Goal: Task Accomplishment & Management: Manage account settings

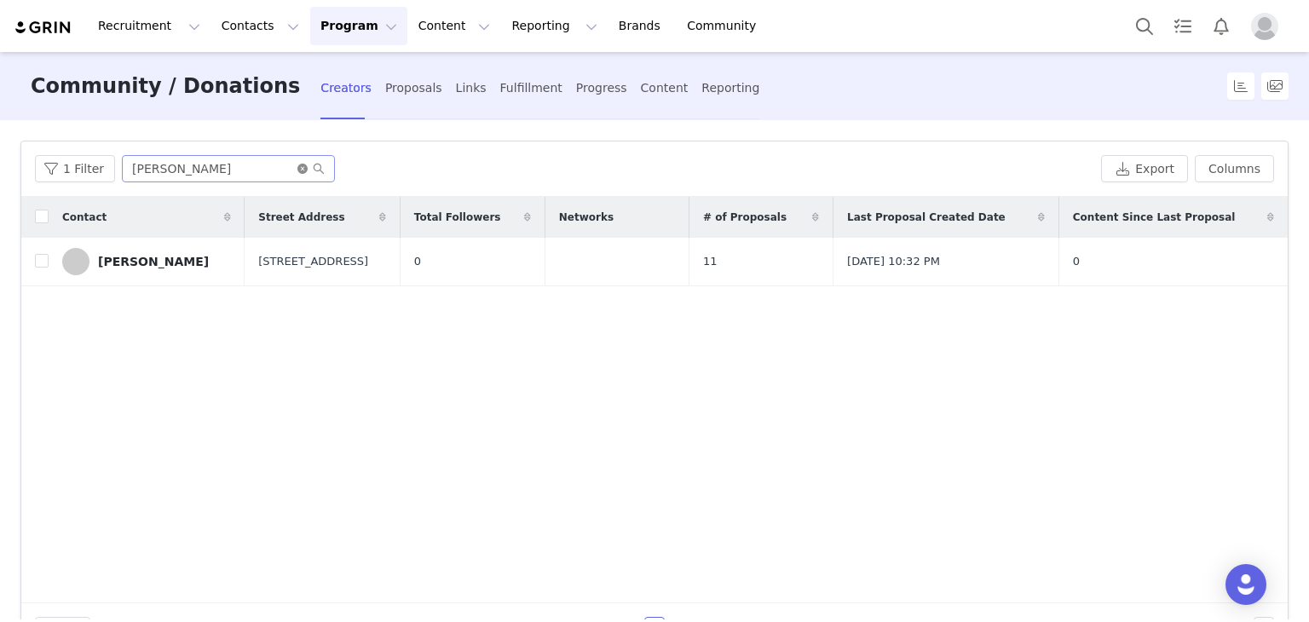
click at [298, 170] on icon "icon: close-circle" at bounding box center [302, 169] width 10 height 10
click at [232, 169] on input "text" at bounding box center [228, 168] width 213 height 27
type input "[PERSON_NAME]"
click at [40, 257] on input "checkbox" at bounding box center [42, 261] width 14 height 14
checkbox input "true"
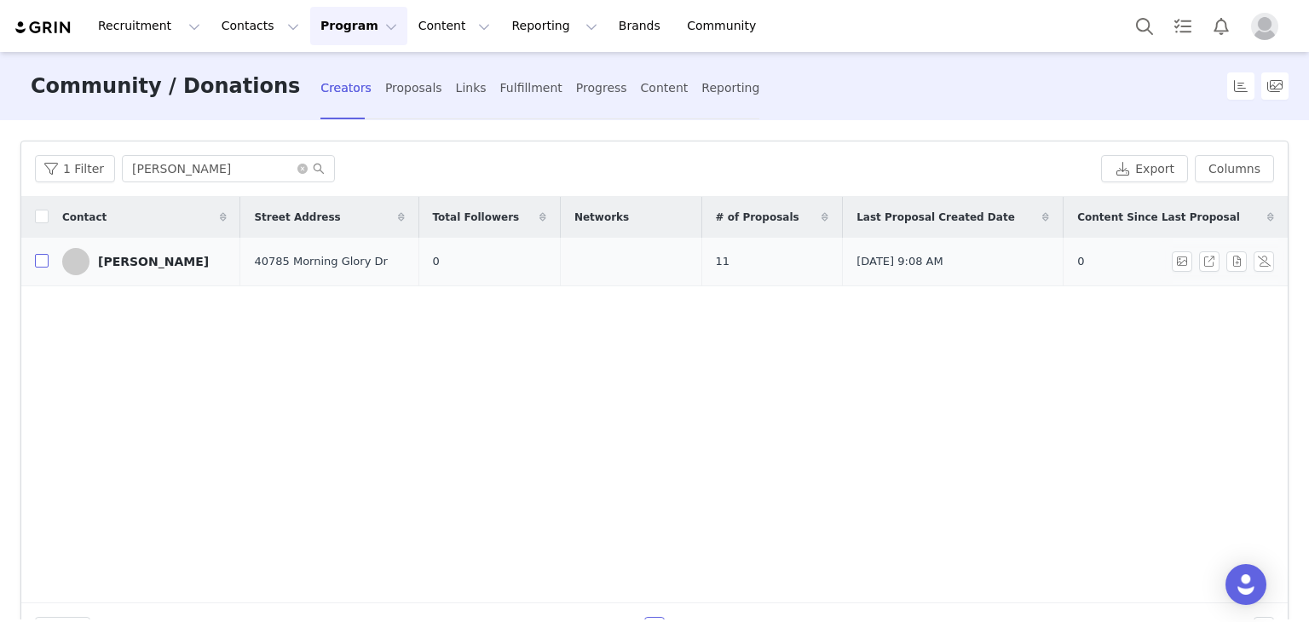
checkbox input "true"
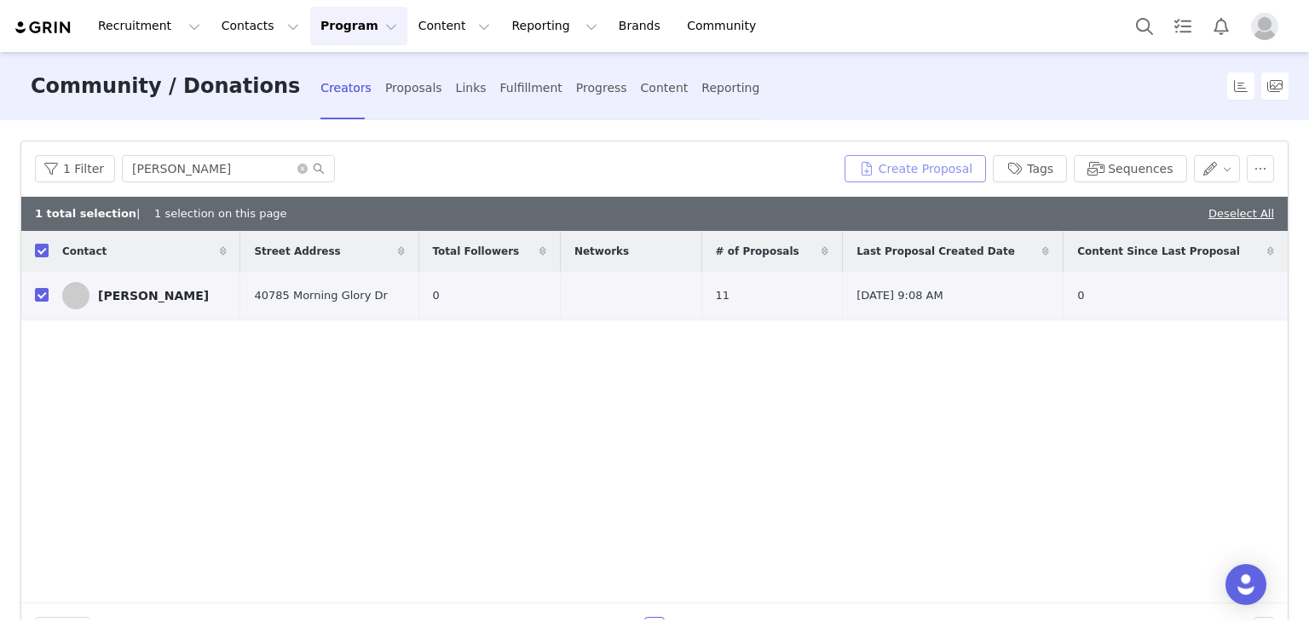
click at [919, 168] on button "Create Proposal" at bounding box center [914, 168] width 141 height 27
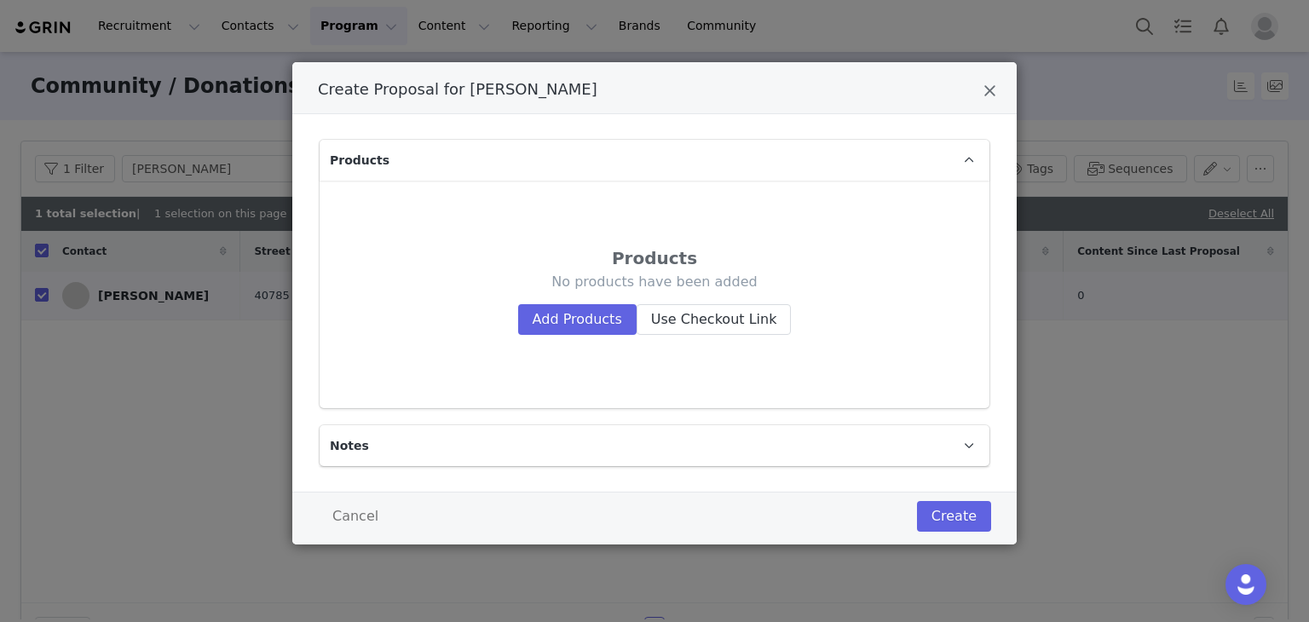
click at [487, 451] on p "Notes" at bounding box center [634, 445] width 629 height 41
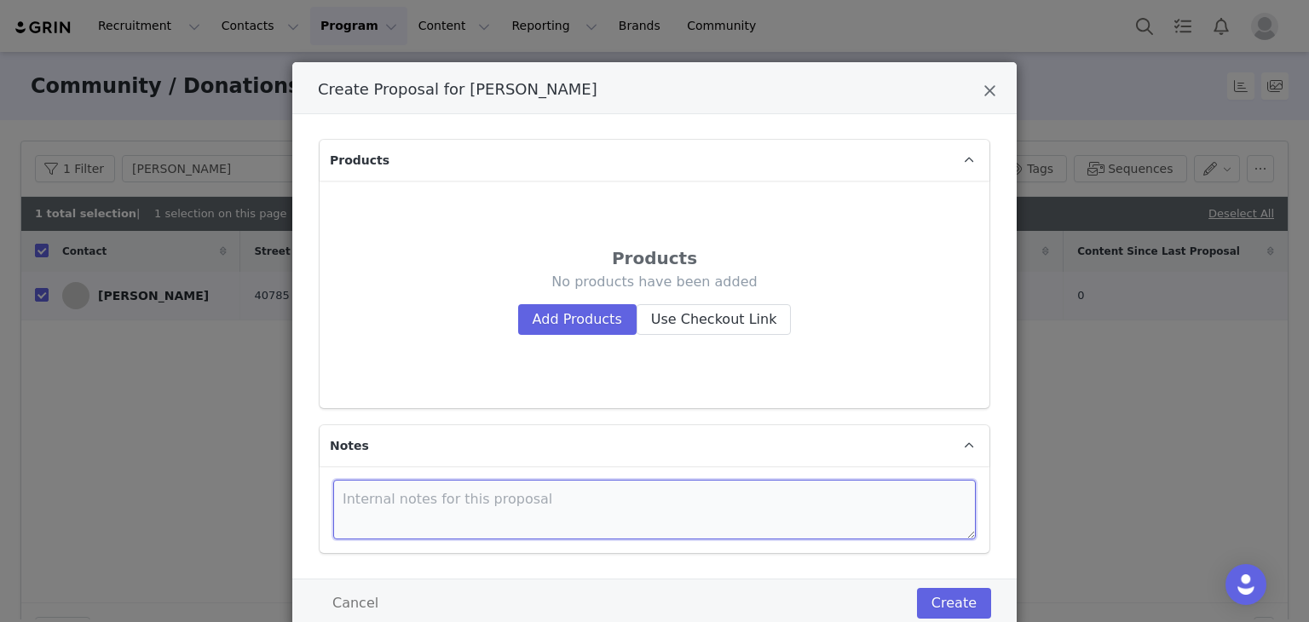
click at [490, 495] on textarea "Create Proposal for Isaac Padilla" at bounding box center [654, 510] width 643 height 60
type textarea "Q3 2025 Mod Rewards"
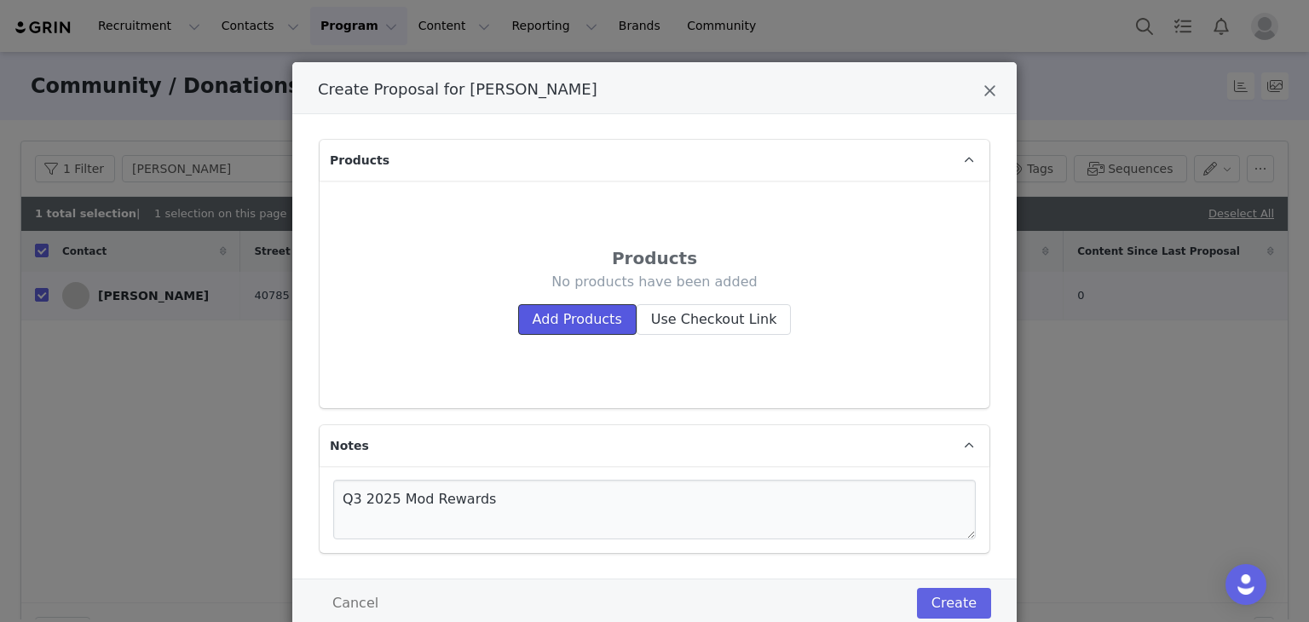
click at [560, 327] on button "Add Products" at bounding box center [577, 319] width 118 height 31
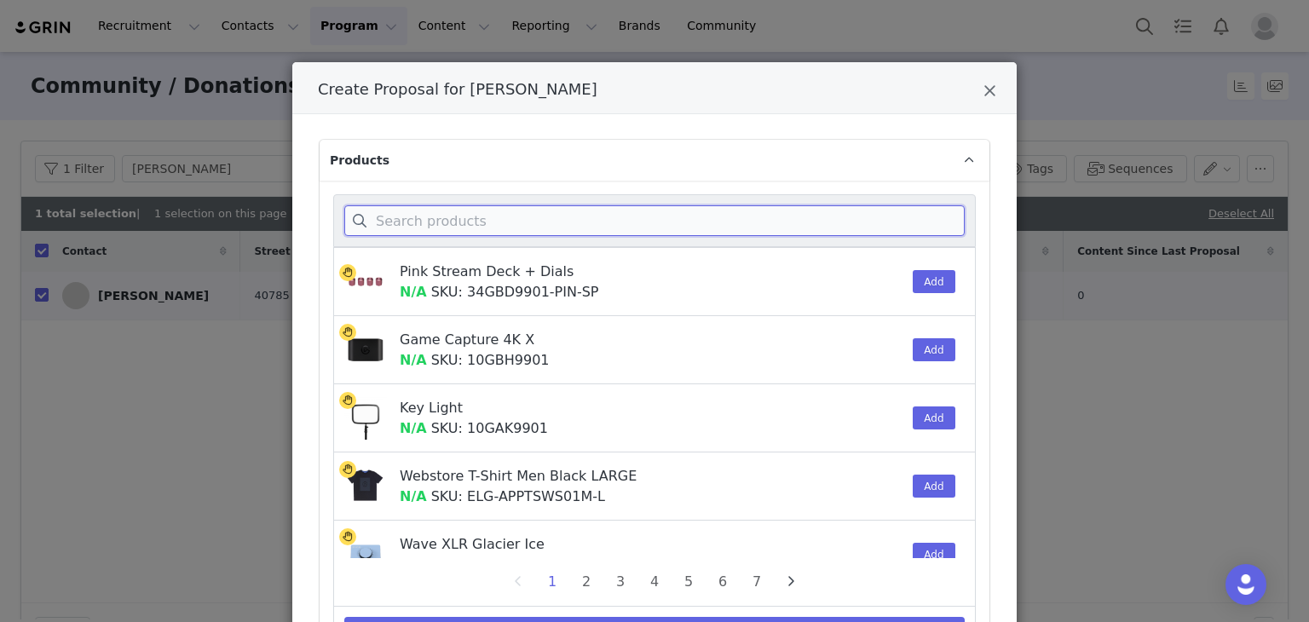
click at [504, 227] on input "Create Proposal for Isaac Padilla" at bounding box center [654, 220] width 620 height 31
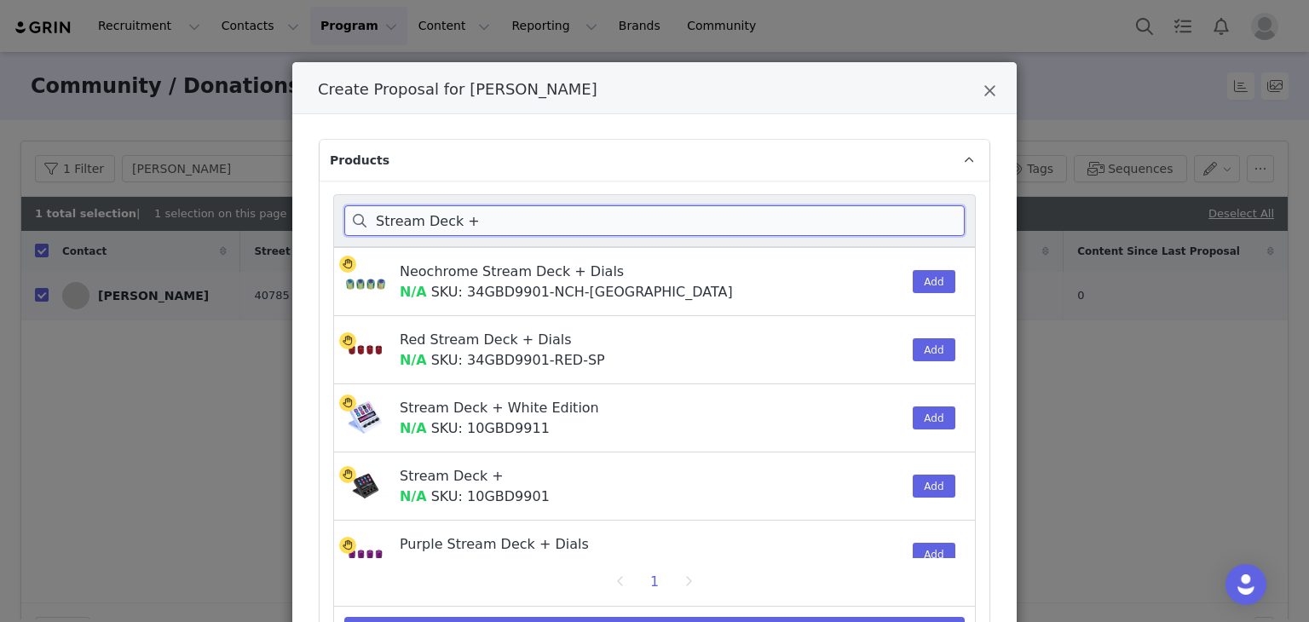
scroll to position [256, 0]
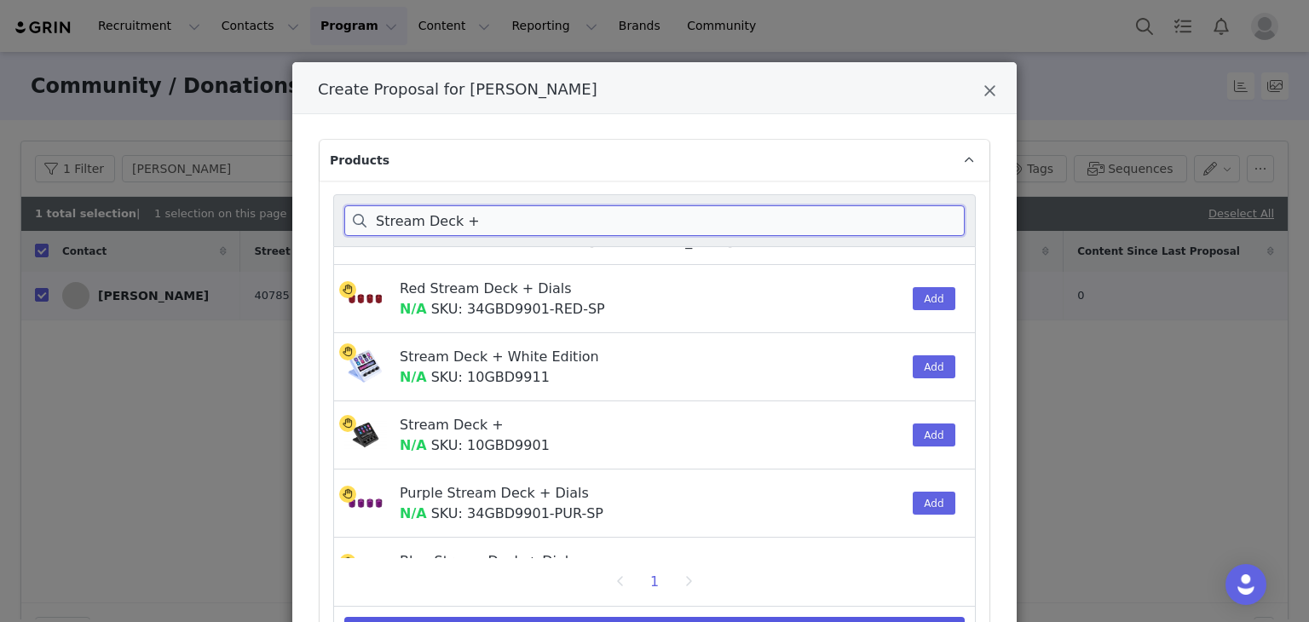
type input "Stream Deck +"
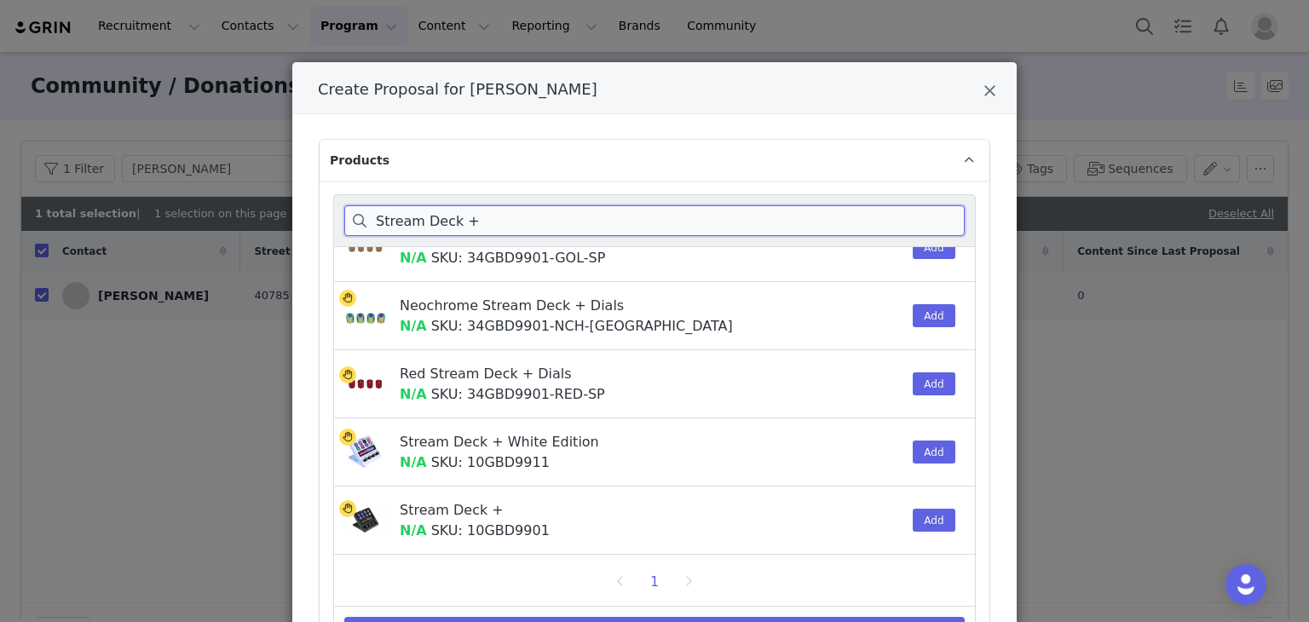
scroll to position [301, 0]
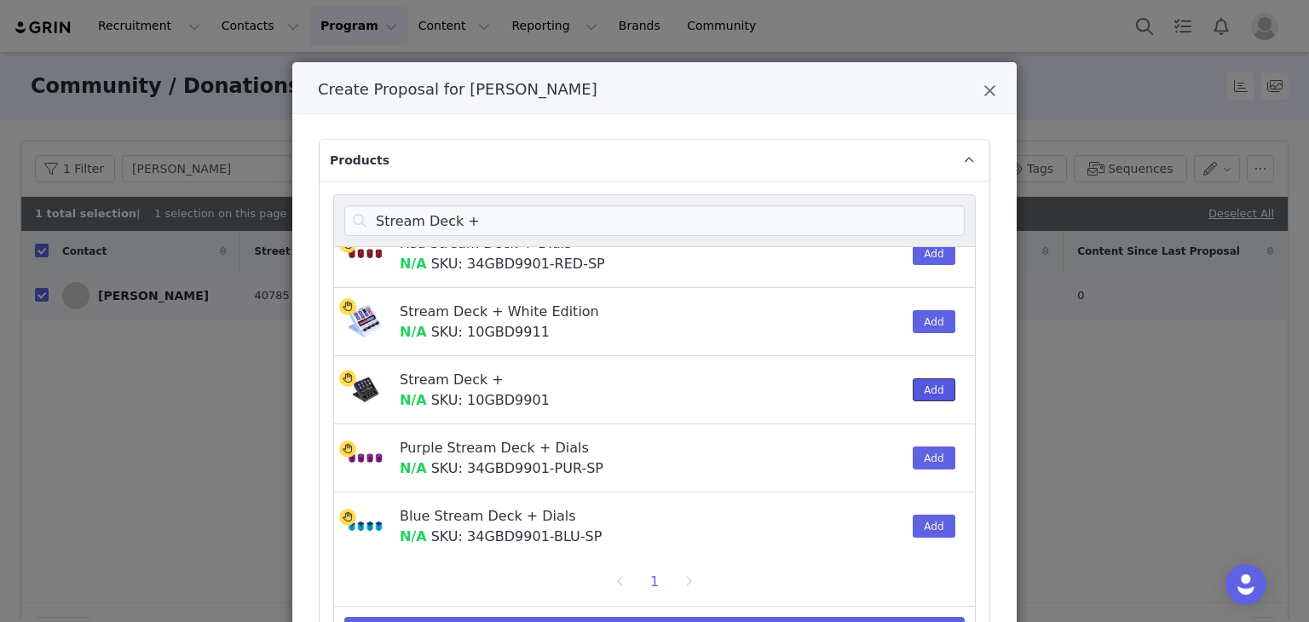
click at [913, 385] on button "Add" at bounding box center [934, 389] width 42 height 23
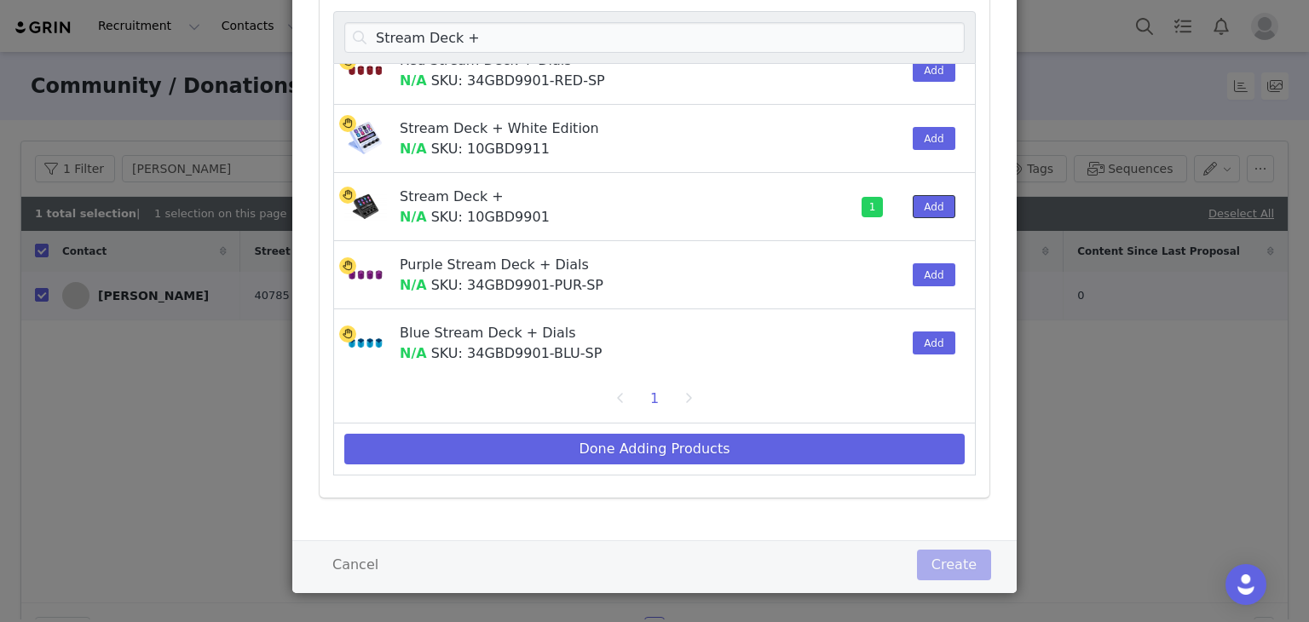
scroll to position [195, 0]
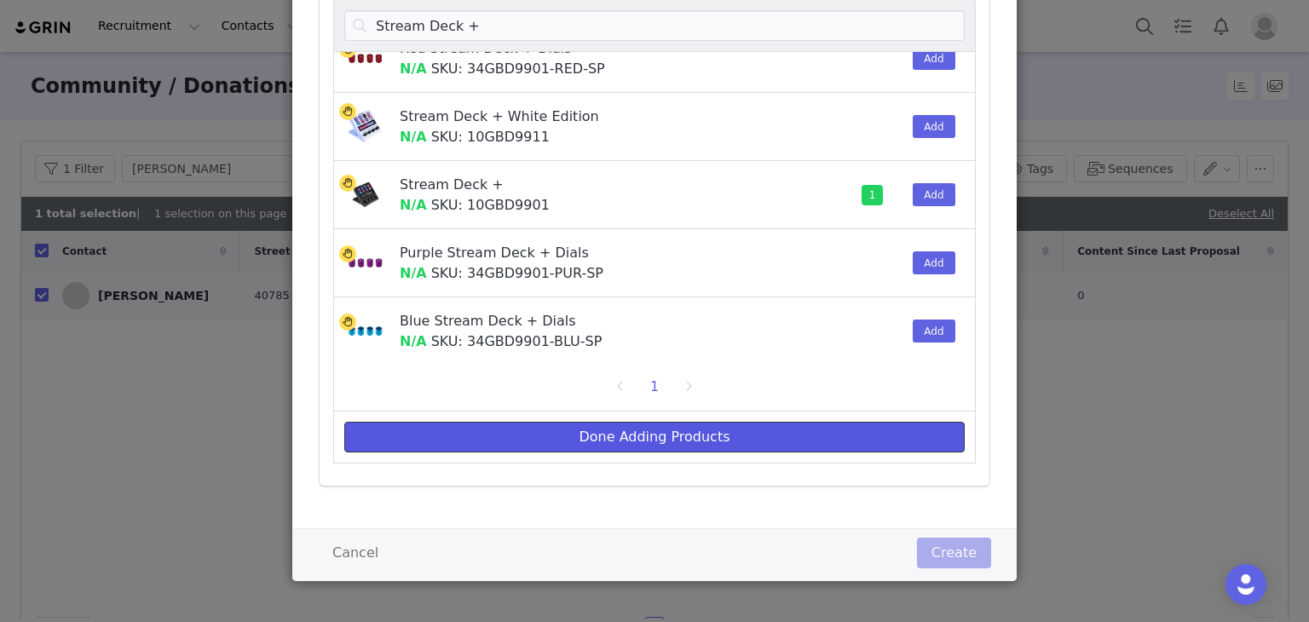
click at [766, 431] on button "Done Adding Products" at bounding box center [654, 437] width 620 height 31
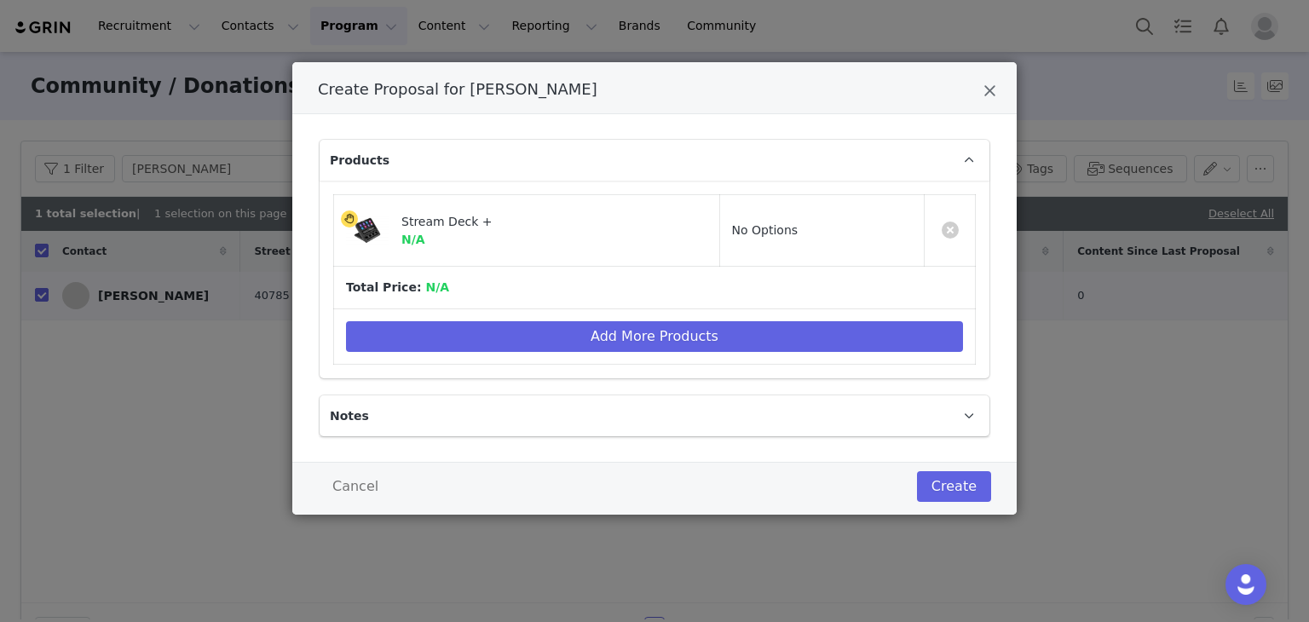
click at [758, 429] on p "Notes" at bounding box center [634, 415] width 629 height 41
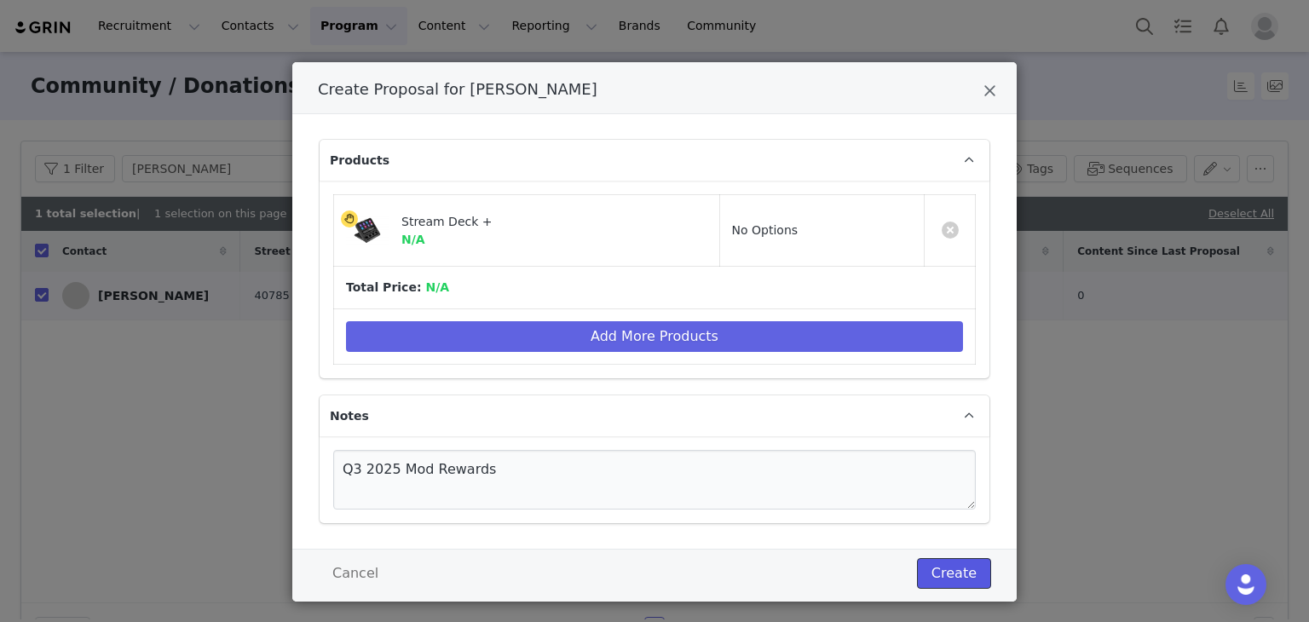
click at [954, 576] on button "Create" at bounding box center [954, 573] width 74 height 31
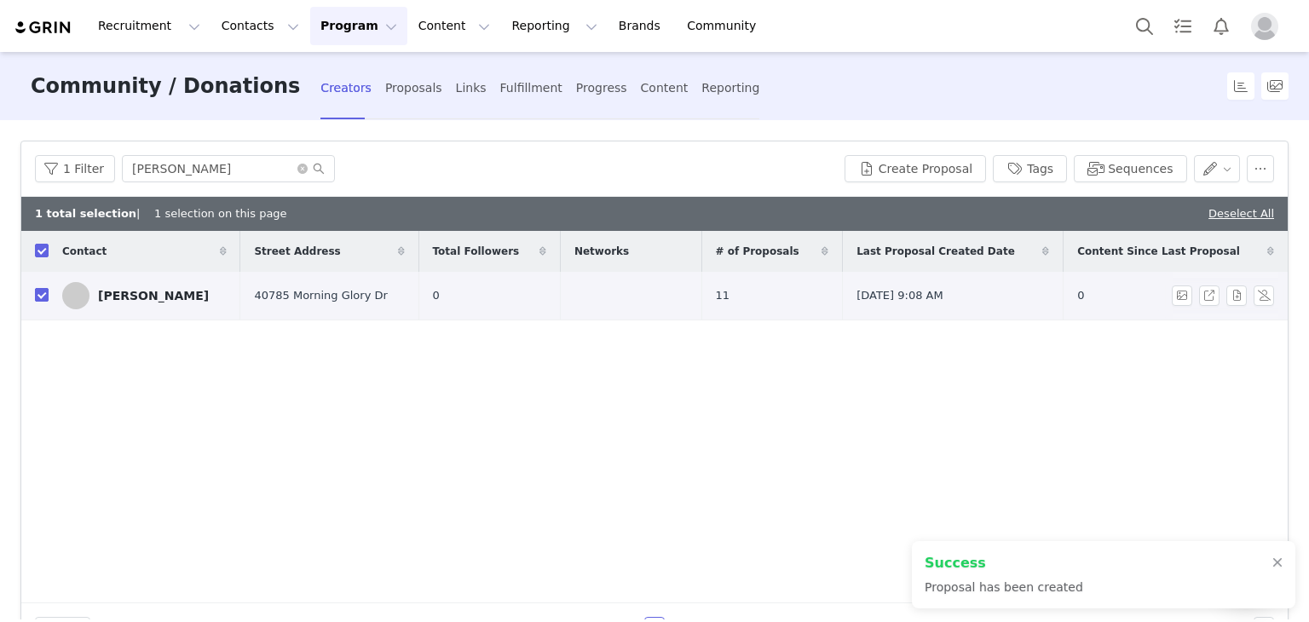
click at [40, 302] on input "checkbox" at bounding box center [42, 295] width 14 height 14
checkbox input "false"
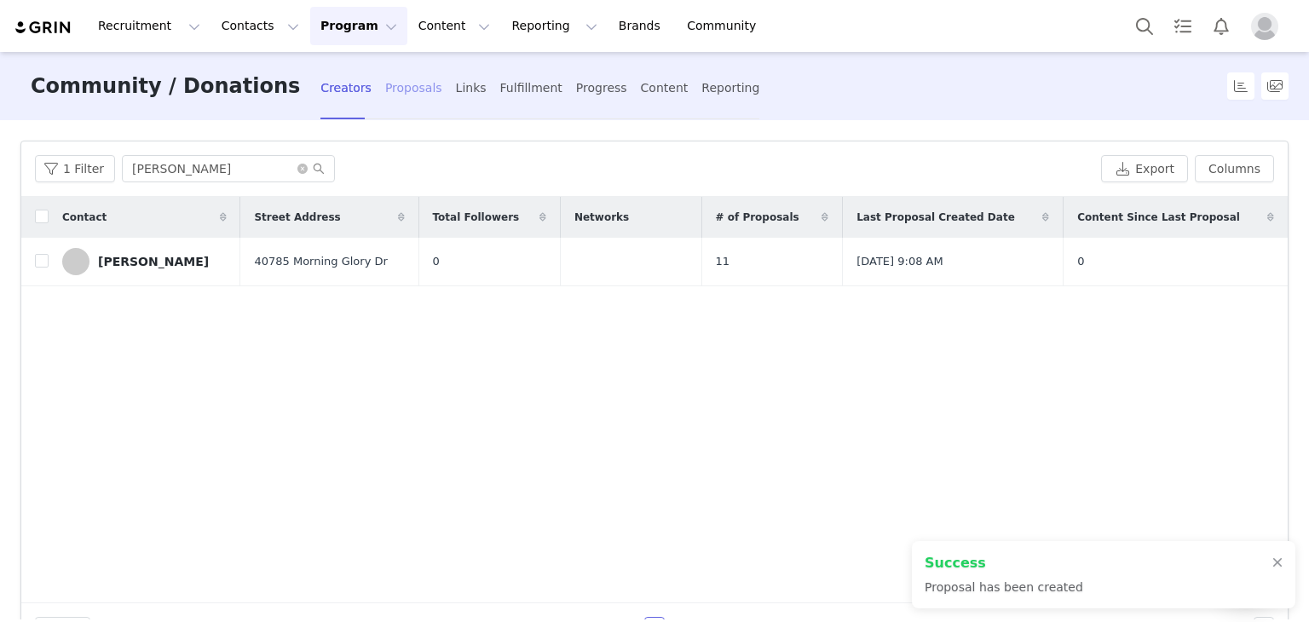
click at [385, 84] on div "Proposals" at bounding box center [413, 88] width 57 height 45
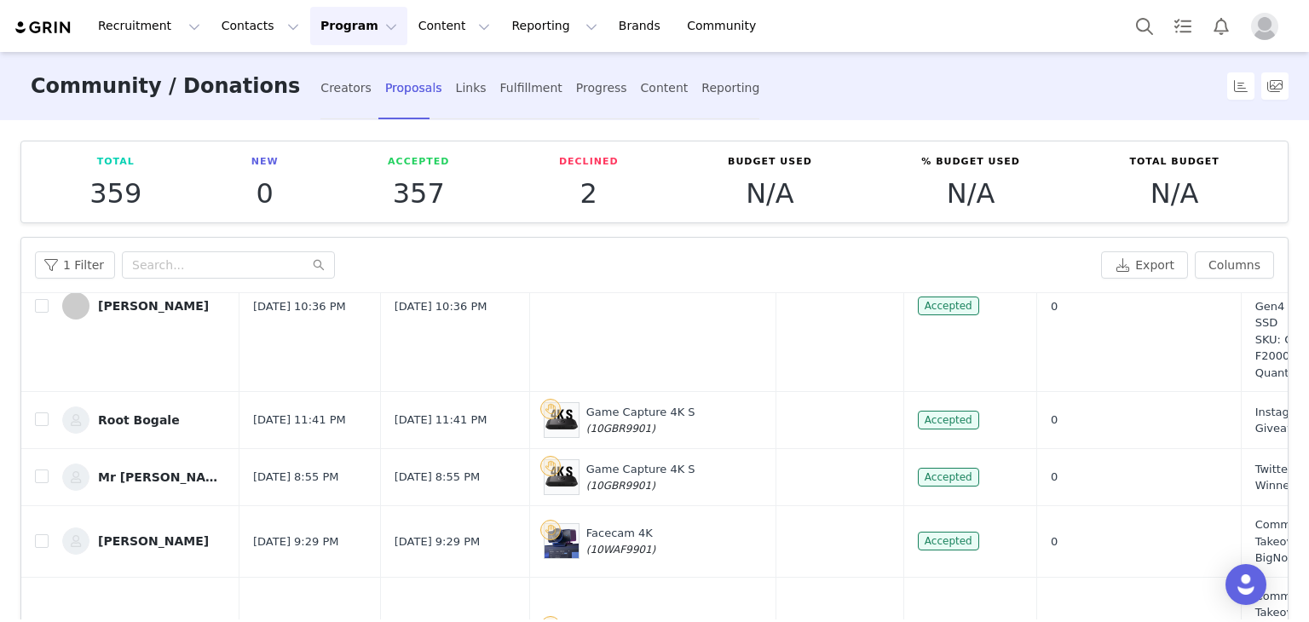
scroll to position [170, 0]
click at [419, 312] on span "[DATE] 10:36 PM" at bounding box center [441, 305] width 93 height 17
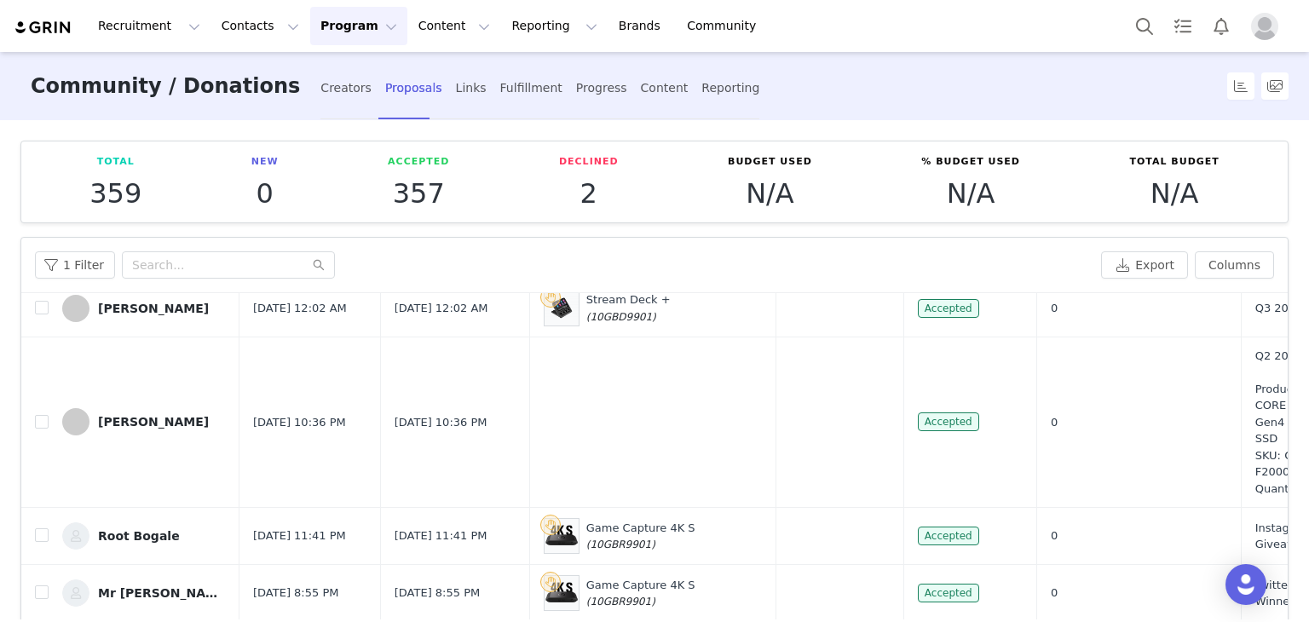
scroll to position [0, 0]
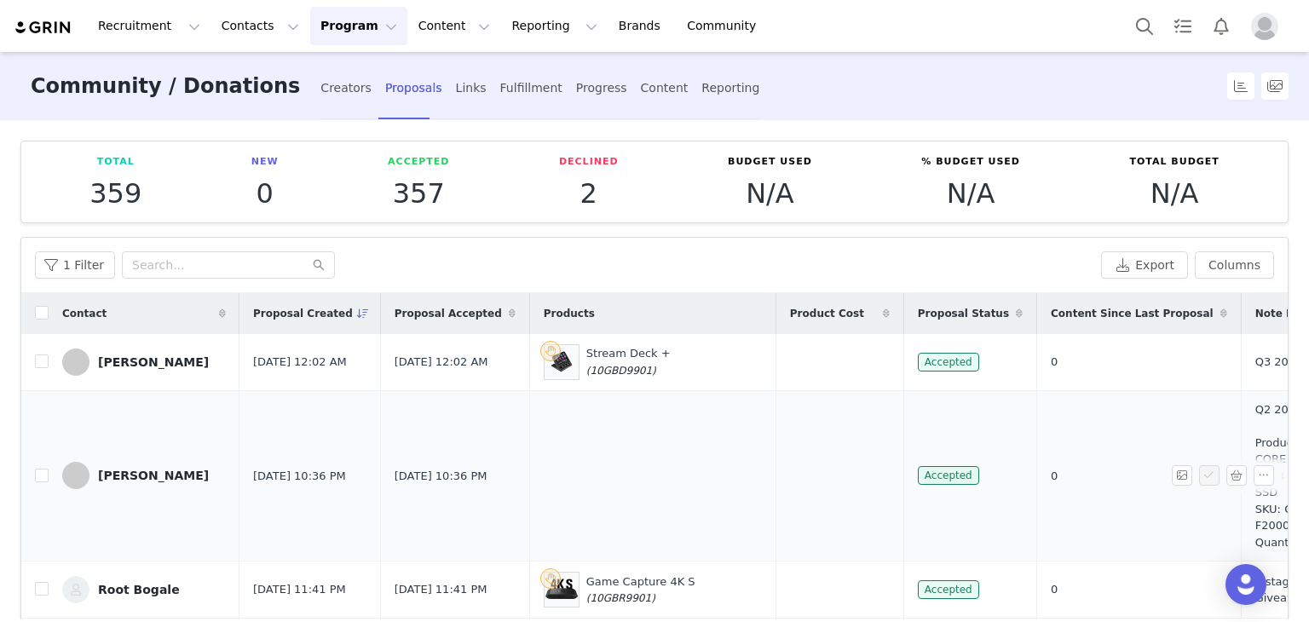
click at [454, 470] on span "[DATE] 10:36 PM" at bounding box center [441, 476] width 93 height 17
click at [163, 481] on div "[PERSON_NAME]" at bounding box center [153, 476] width 111 height 14
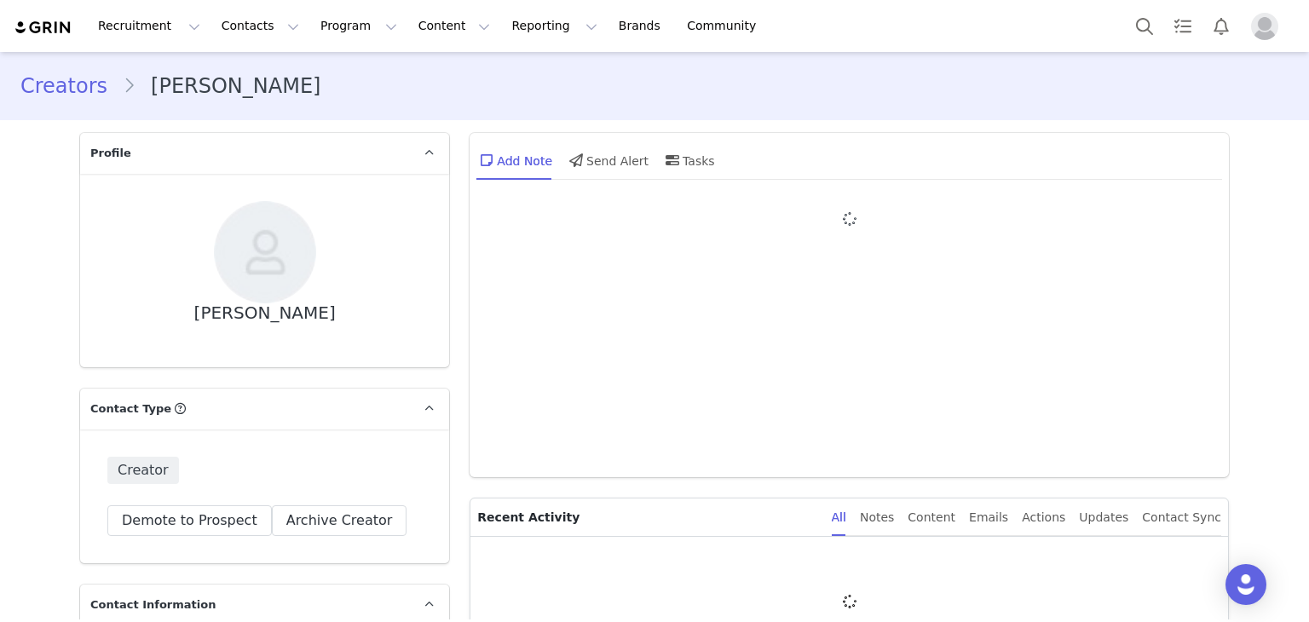
type input "+1 ([GEOGRAPHIC_DATA])"
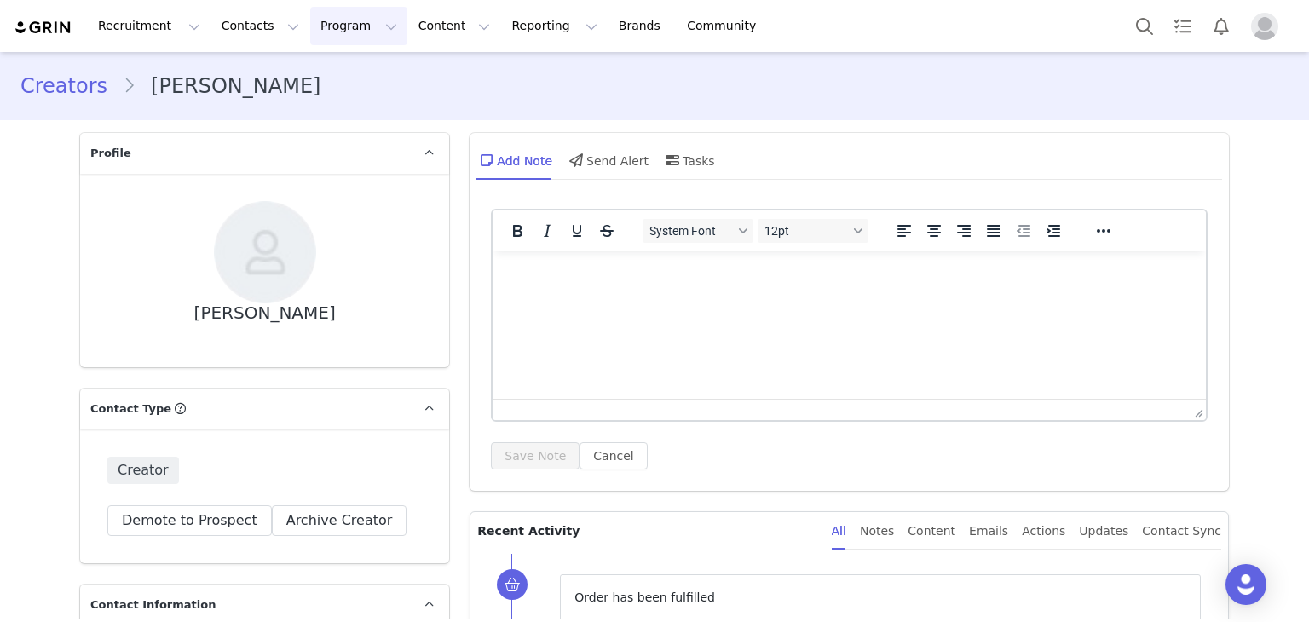
click at [337, 38] on button "Program Program" at bounding box center [358, 26] width 97 height 38
click at [343, 105] on p "Campaigns" at bounding box center [329, 107] width 66 height 18
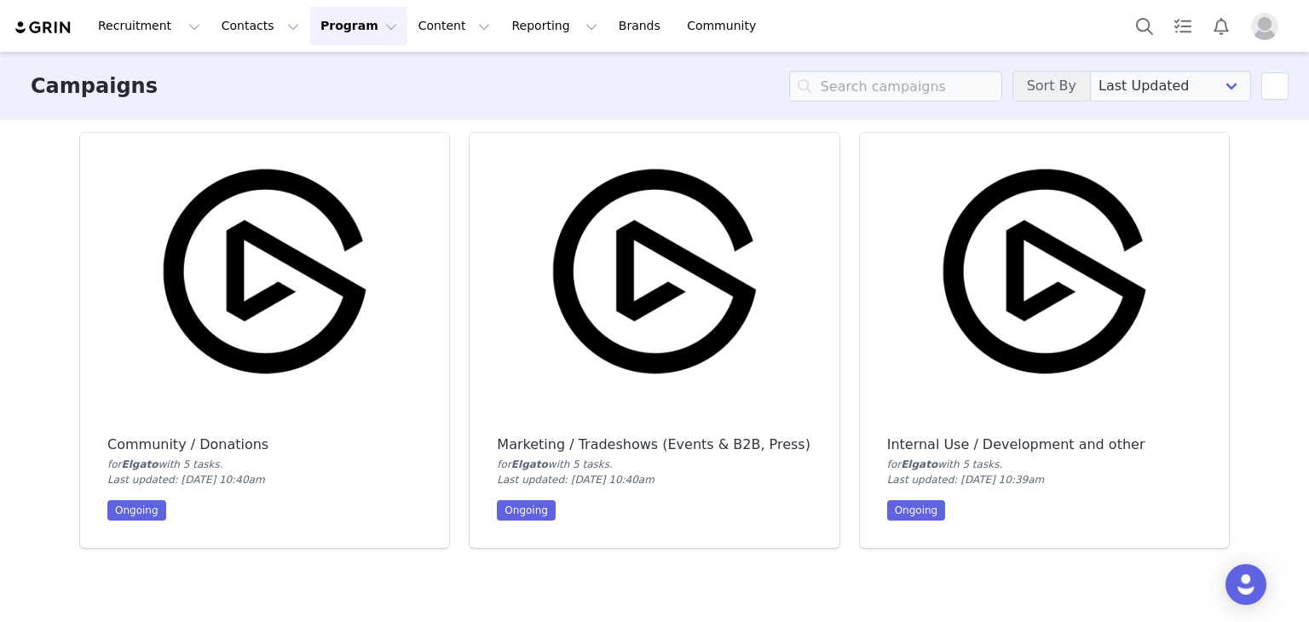
click at [307, 262] on img at bounding box center [264, 271] width 369 height 277
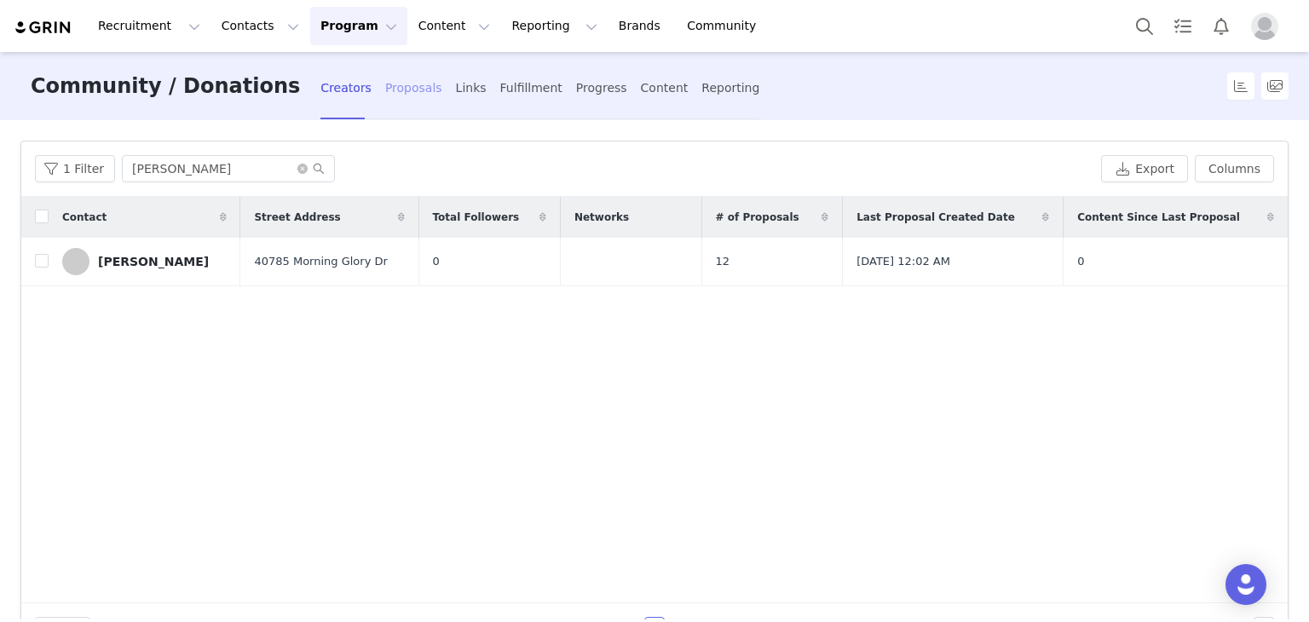
click at [385, 96] on div "Proposals" at bounding box center [413, 88] width 57 height 45
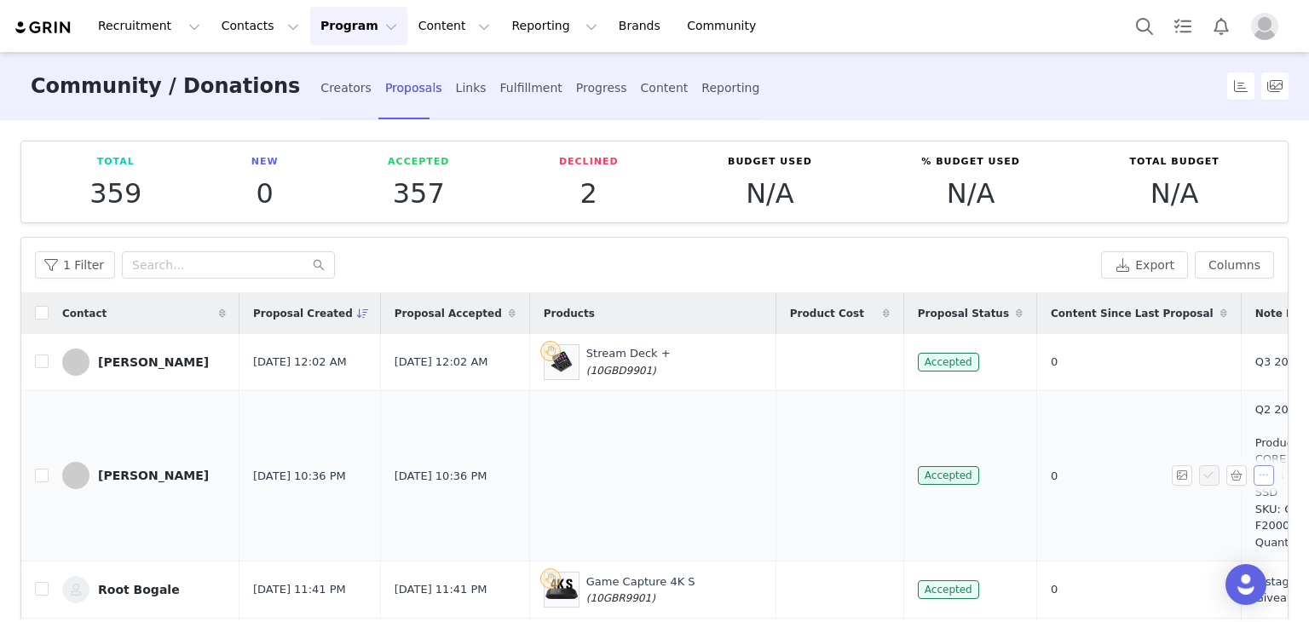
click at [1253, 481] on button "button" at bounding box center [1263, 475] width 20 height 20
click at [1172, 481] on button "button" at bounding box center [1182, 475] width 20 height 20
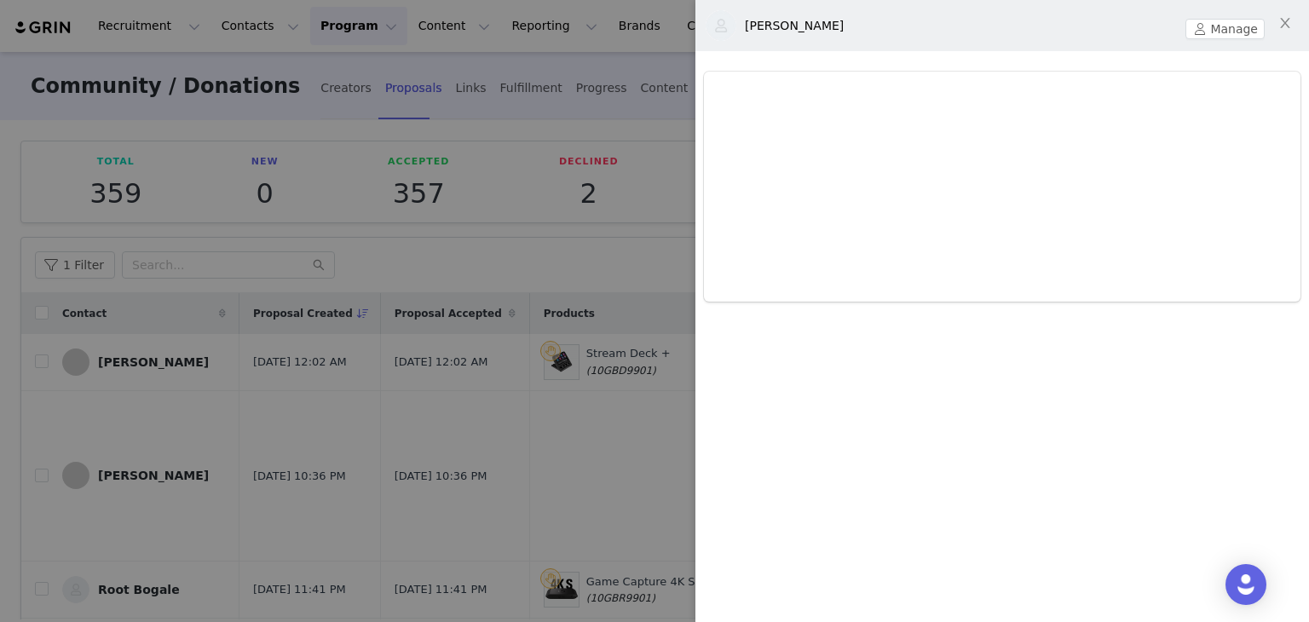
click at [643, 456] on div at bounding box center [654, 311] width 1309 height 622
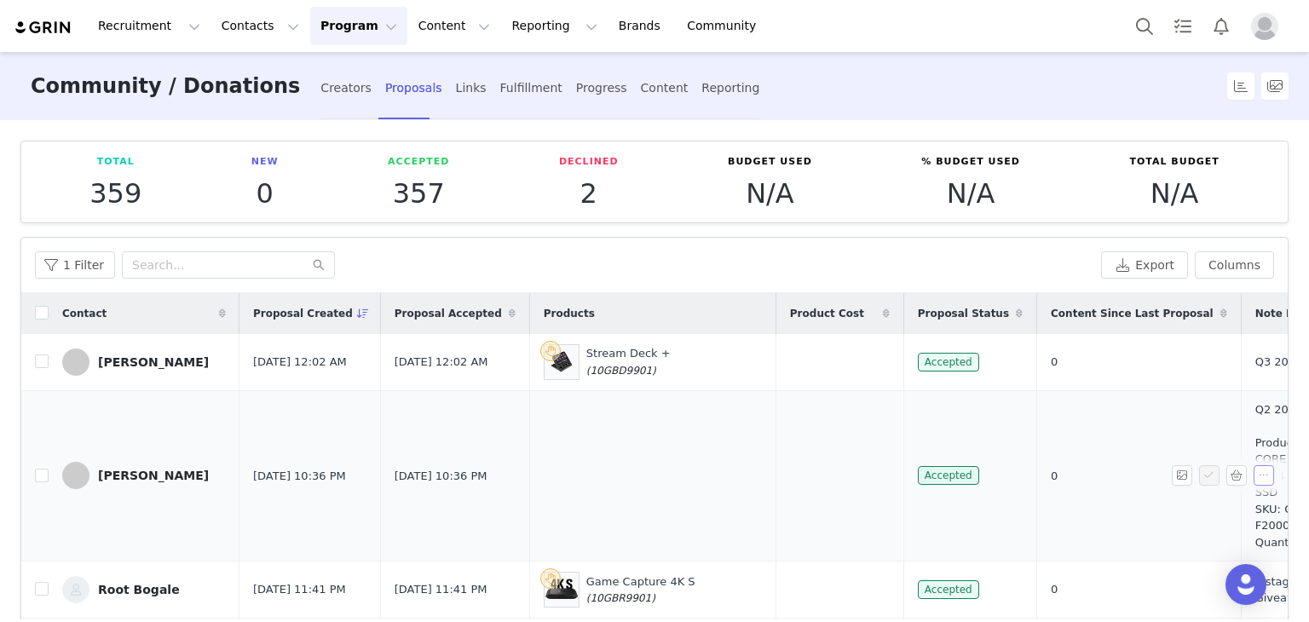
click at [1253, 486] on button "button" at bounding box center [1263, 475] width 20 height 20
click at [1198, 509] on span "Add Note" at bounding box center [1214, 513] width 55 height 19
click at [1126, 522] on td "0" at bounding box center [1139, 475] width 205 height 171
click at [1253, 483] on button "button" at bounding box center [1263, 475] width 20 height 20
click at [1224, 512] on span "Add Note" at bounding box center [1214, 513] width 55 height 19
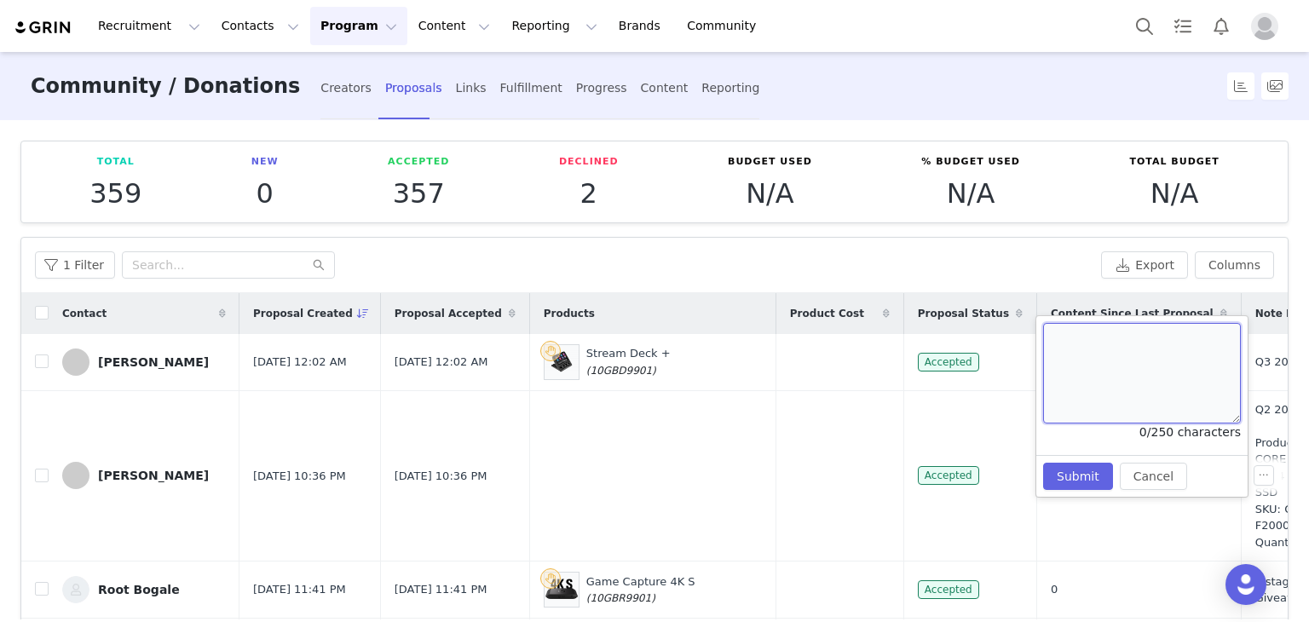
click at [1124, 372] on textarea at bounding box center [1142, 373] width 198 height 101
type textarea "M"
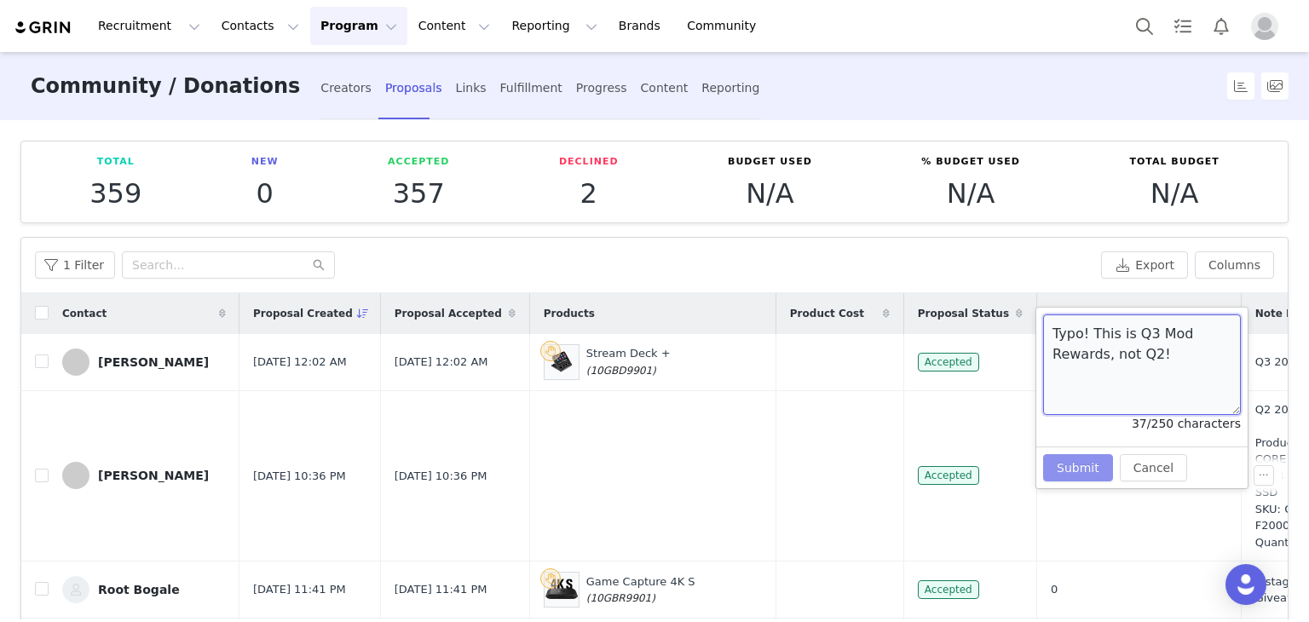
type textarea "Typo! This is Q3 Mod Rewards, not Q2!"
click at [1083, 464] on button "Submit" at bounding box center [1078, 467] width 70 height 27
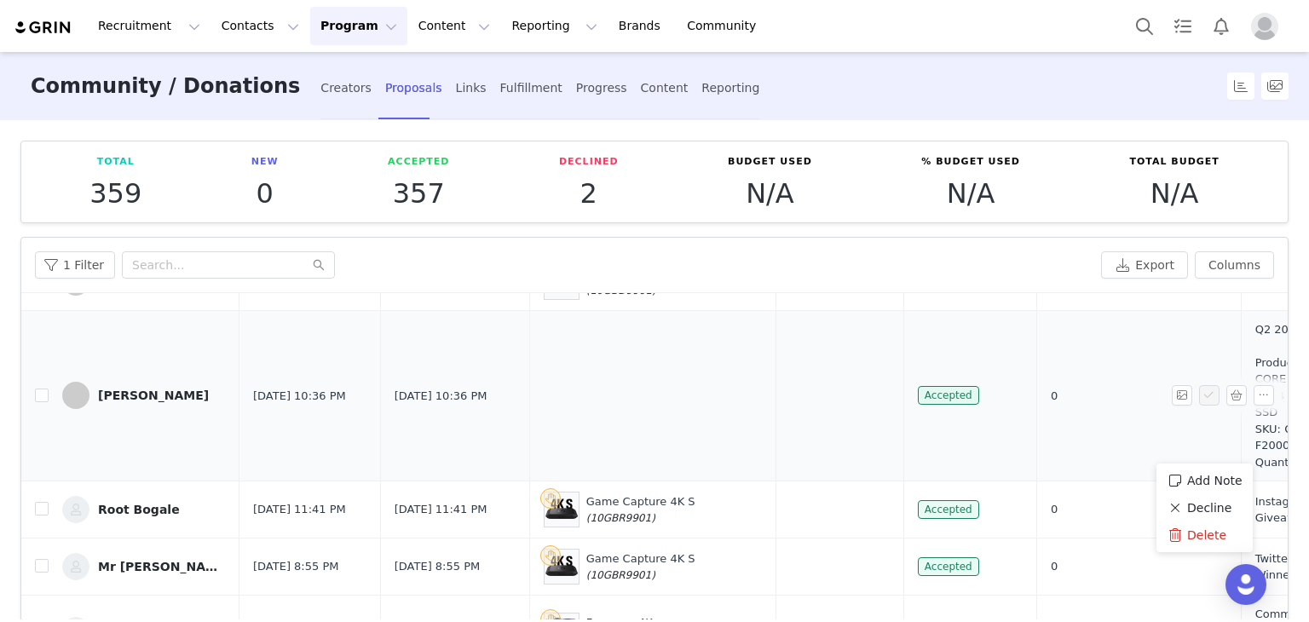
scroll to position [85, 0]
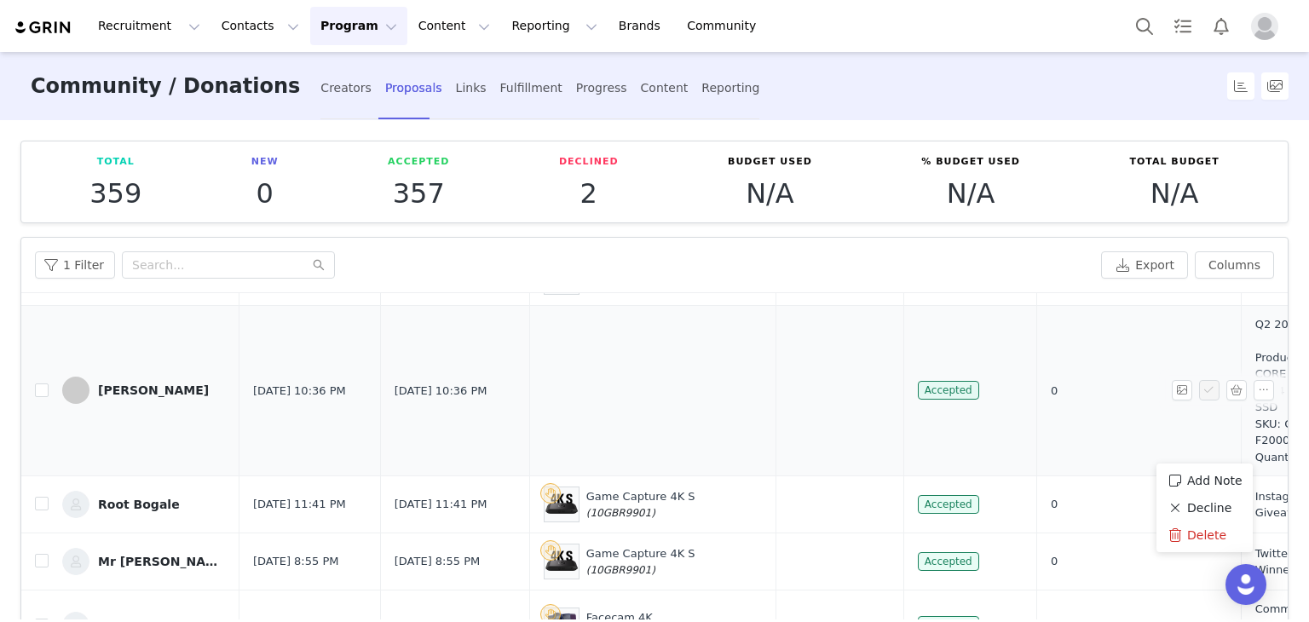
click at [1037, 464] on td "0" at bounding box center [1139, 390] width 205 height 171
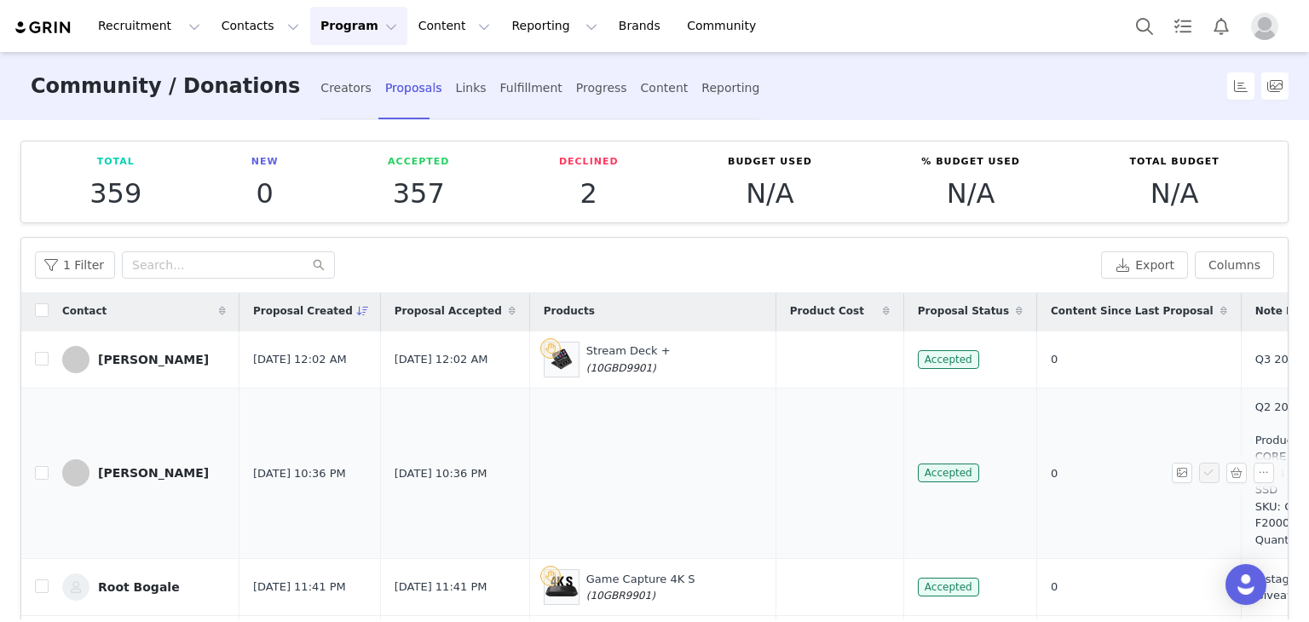
scroll to position [0, 0]
